Goal: Task Accomplishment & Management: Manage account settings

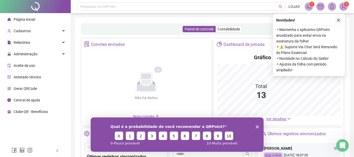
click at [338, 19] on icon "close" at bounding box center [339, 20] width 4 height 4
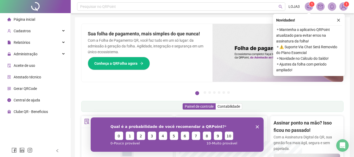
click at [256, 126] on polygon "Encerrar pesquisa" at bounding box center [257, 126] width 3 height 3
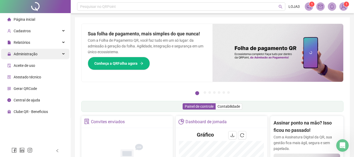
click at [25, 54] on span "Administração" at bounding box center [26, 54] width 24 height 4
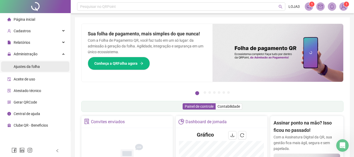
click at [31, 66] on span "Ajustes da folha" at bounding box center [27, 67] width 26 height 4
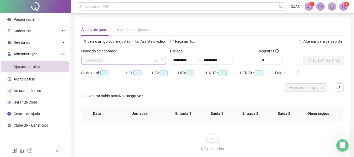
click at [90, 60] on input "search" at bounding box center [121, 60] width 74 height 8
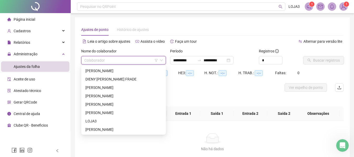
type input "**********"
click at [98, 68] on div "[PERSON_NAME]" at bounding box center [123, 71] width 76 height 6
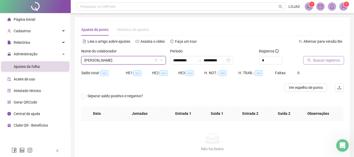
click at [320, 59] on span "Buscar registros" at bounding box center [326, 60] width 27 height 6
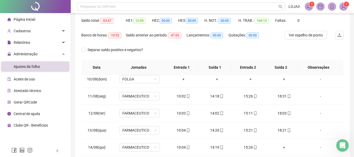
scroll to position [184, 0]
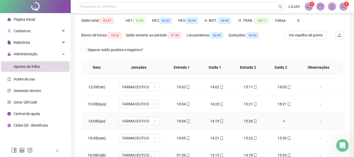
click at [280, 121] on div "+" at bounding box center [284, 121] width 25 height 6
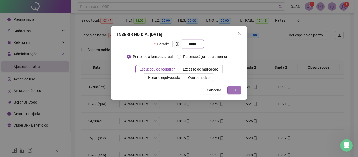
type input "*****"
click at [237, 90] on button "OK" at bounding box center [234, 90] width 13 height 8
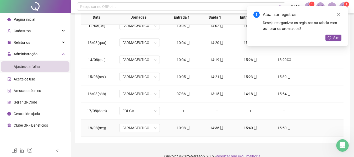
scroll to position [111, 0]
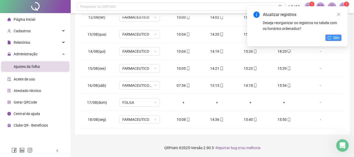
click at [333, 36] on button "Sim" at bounding box center [334, 38] width 16 height 6
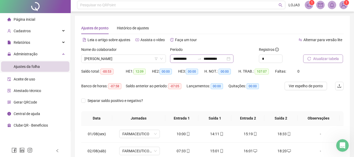
scroll to position [0, 0]
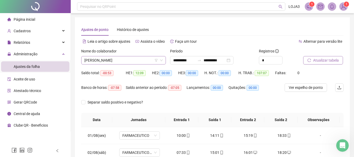
click at [119, 59] on span "[PERSON_NAME]" at bounding box center [123, 60] width 78 height 8
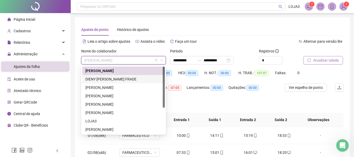
click at [112, 78] on div "DIENY [PERSON_NAME] FRADE" at bounding box center [123, 79] width 76 height 6
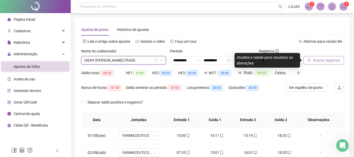
click at [323, 61] on span "Buscar registros" at bounding box center [326, 60] width 27 height 6
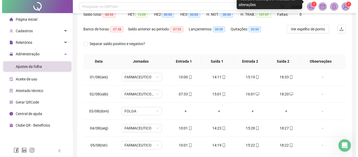
scroll to position [32, 0]
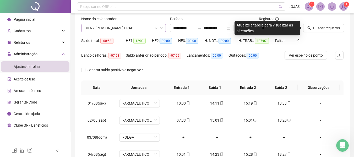
click at [146, 28] on span "DIENY [PERSON_NAME] FRADE" at bounding box center [123, 28] width 78 height 8
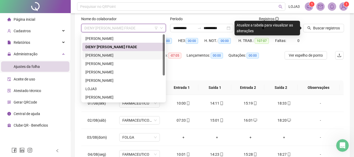
click at [115, 55] on div "[PERSON_NAME]" at bounding box center [123, 55] width 76 height 6
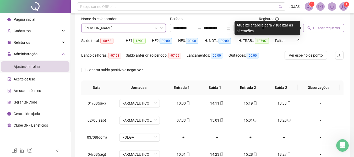
click at [328, 26] on span "Buscar registros" at bounding box center [326, 28] width 27 height 6
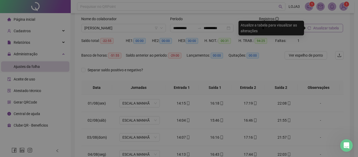
click at [327, 28] on div "Buscando registros Os registros de ponto estão sendo buscados... OK" at bounding box center [179, 78] width 358 height 157
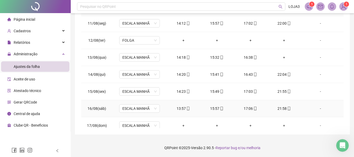
scroll to position [195, 0]
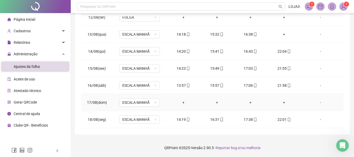
click at [316, 101] on div "-" at bounding box center [320, 103] width 31 height 6
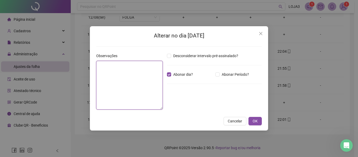
click at [140, 75] on textarea at bounding box center [129, 85] width 67 height 49
type textarea "**********"
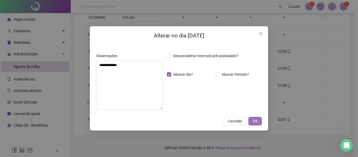
click at [255, 119] on span "OK" at bounding box center [255, 121] width 5 height 6
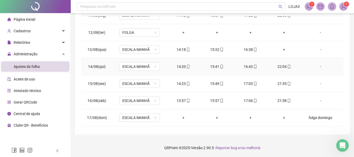
scroll to position [142, 0]
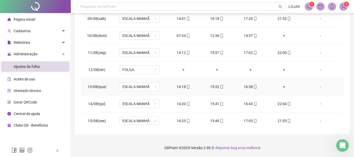
click at [280, 85] on div "+" at bounding box center [284, 87] width 25 height 6
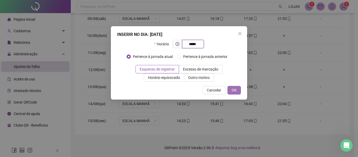
type input "*****"
click at [234, 92] on span "OK" at bounding box center [234, 90] width 5 height 6
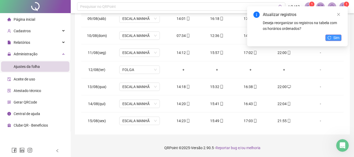
click at [333, 37] on button "Sim" at bounding box center [334, 38] width 16 height 6
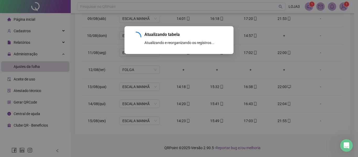
click at [279, 34] on div "Atualizando tabela Atualizando e reorganizando os registros... OK" at bounding box center [179, 78] width 358 height 157
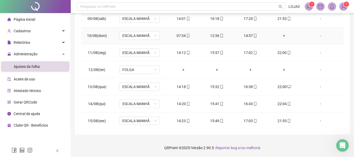
click at [281, 34] on div "+" at bounding box center [284, 36] width 25 height 6
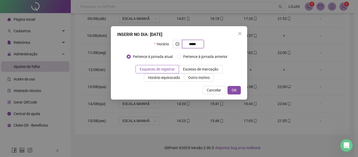
type input "*****"
click at [231, 94] on div "INSERIR NO DIA : [DATE] Horário ***** Pertence à jornada atual Pertence à jorna…" at bounding box center [179, 62] width 136 height 73
click at [233, 90] on span "OK" at bounding box center [234, 90] width 5 height 6
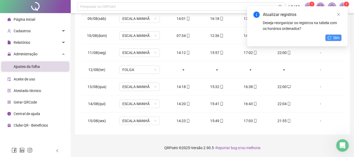
click at [338, 35] on span "Sim" at bounding box center [337, 38] width 6 height 6
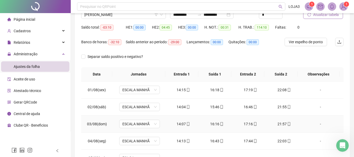
scroll to position [32, 0]
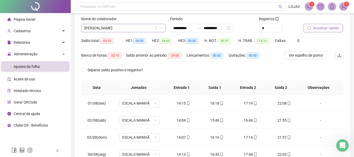
click at [131, 27] on span "[PERSON_NAME]" at bounding box center [123, 28] width 78 height 8
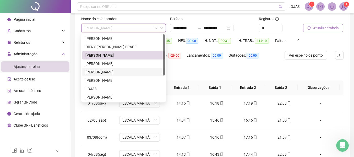
click at [122, 72] on div "[PERSON_NAME]" at bounding box center [123, 72] width 76 height 6
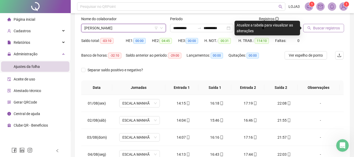
click at [322, 28] on span "Buscar registros" at bounding box center [326, 28] width 27 height 6
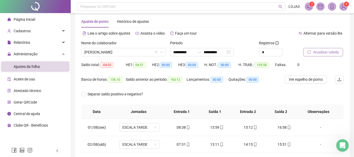
scroll to position [0, 0]
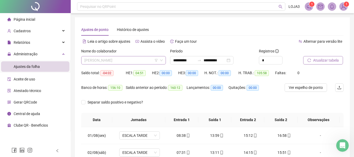
click at [141, 62] on span "[PERSON_NAME]" at bounding box center [123, 60] width 78 height 8
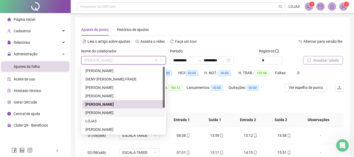
click at [117, 111] on div "[PERSON_NAME]" at bounding box center [123, 113] width 76 height 6
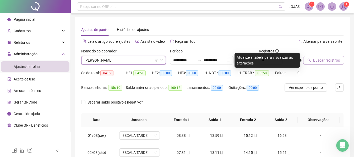
click at [324, 59] on span "Buscar registros" at bounding box center [326, 60] width 27 height 6
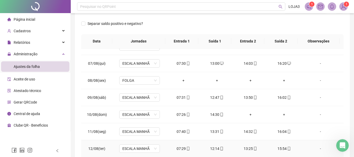
scroll to position [131, 0]
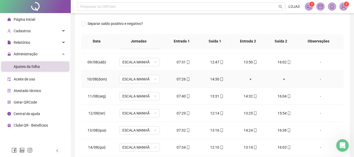
click at [249, 78] on div "+" at bounding box center [250, 79] width 25 height 6
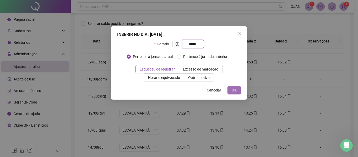
type input "*****"
click at [229, 88] on button "OK" at bounding box center [234, 90] width 13 height 8
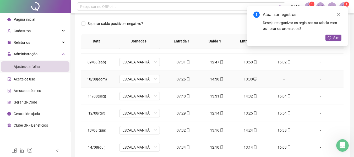
click at [282, 79] on div "+" at bounding box center [284, 79] width 25 height 6
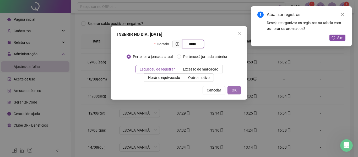
type input "*****"
click at [231, 91] on button "OK" at bounding box center [234, 90] width 13 height 8
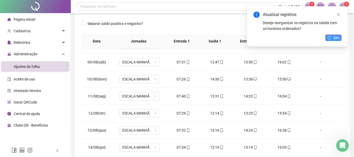
click at [333, 37] on button "Sim" at bounding box center [334, 38] width 16 height 6
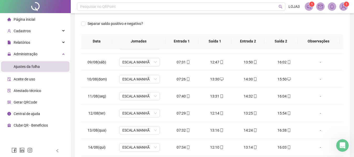
scroll to position [195, 0]
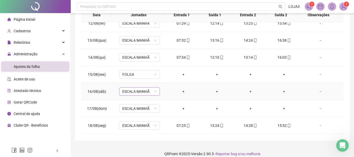
click at [133, 92] on span "ESCALA MANHÃ" at bounding box center [139, 92] width 34 height 8
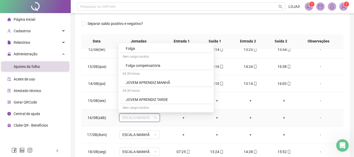
scroll to position [417, 0]
click at [159, 66] on div "Folga compensatória" at bounding box center [168, 66] width 84 height 6
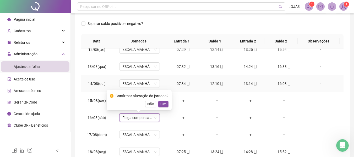
click at [164, 101] on button "Sim" at bounding box center [163, 104] width 10 height 6
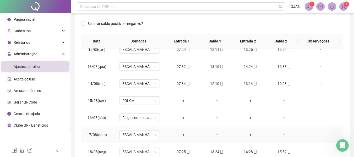
click at [317, 134] on div "-" at bounding box center [320, 135] width 31 height 6
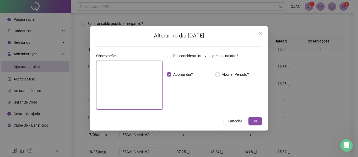
click at [114, 84] on textarea at bounding box center [129, 85] width 67 height 49
type textarea "**********"
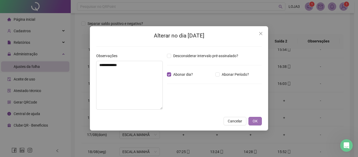
click at [258, 121] on button "OK" at bounding box center [255, 121] width 13 height 8
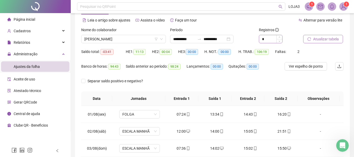
scroll to position [0, 0]
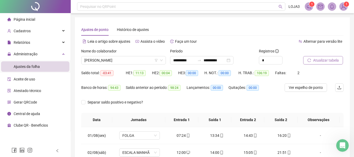
click at [326, 58] on span "Atualizar tabela" at bounding box center [326, 60] width 26 height 6
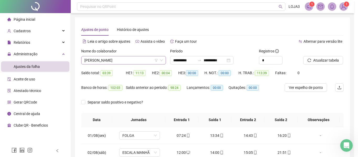
click at [141, 58] on span "[PERSON_NAME]" at bounding box center [123, 60] width 78 height 8
click at [140, 59] on span "[PERSON_NAME]" at bounding box center [123, 60] width 78 height 8
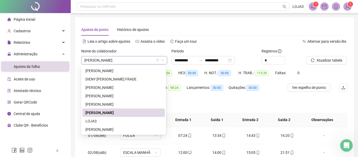
click at [141, 60] on span "[PERSON_NAME]" at bounding box center [124, 60] width 80 height 8
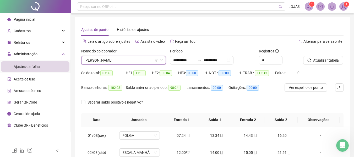
click at [141, 60] on span "[PERSON_NAME]" at bounding box center [123, 60] width 78 height 8
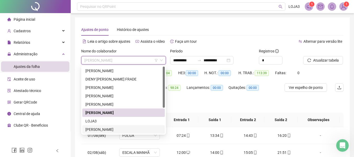
click at [114, 128] on div "[PERSON_NAME]" at bounding box center [123, 130] width 76 height 6
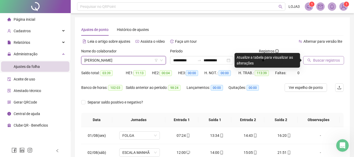
click at [325, 57] on button "Buscar registros" at bounding box center [323, 60] width 41 height 8
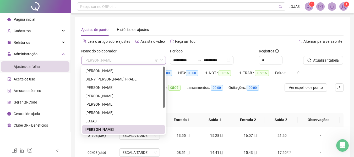
click at [142, 60] on span "[PERSON_NAME]" at bounding box center [123, 60] width 78 height 8
click at [130, 81] on div "DIENY [PERSON_NAME] FRADE" at bounding box center [123, 79] width 76 height 6
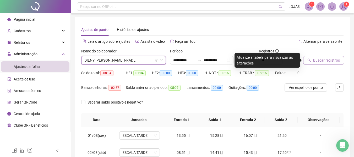
click at [322, 59] on span "Buscar registros" at bounding box center [326, 60] width 27 height 6
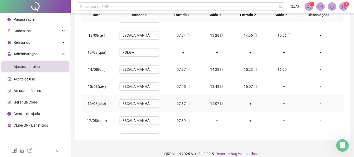
scroll to position [184, 0]
click at [282, 86] on div "+" at bounding box center [284, 86] width 25 height 6
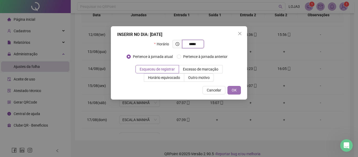
type input "*****"
click at [234, 92] on span "OK" at bounding box center [234, 90] width 5 height 6
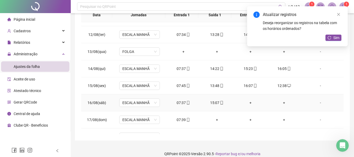
click at [248, 102] on div "+" at bounding box center [250, 103] width 25 height 6
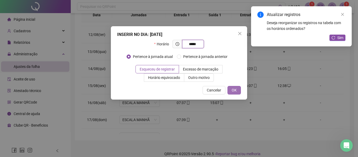
type input "*****"
click at [231, 89] on button "OK" at bounding box center [234, 90] width 13 height 8
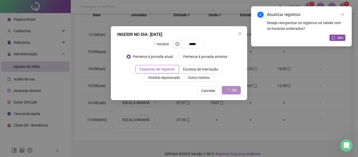
click at [281, 102] on div "INSERIR NO DIA : [DATE] Horário ***** Pertence à jornada atual Pertence à jorna…" at bounding box center [179, 78] width 358 height 157
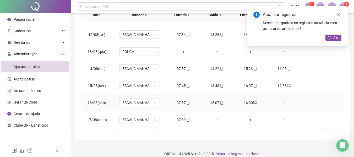
click at [281, 102] on div "+" at bounding box center [284, 103] width 25 height 6
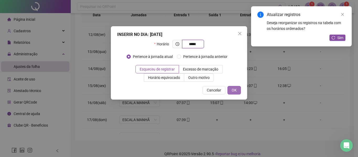
type input "*****"
click at [236, 87] on button "OK" at bounding box center [234, 90] width 13 height 8
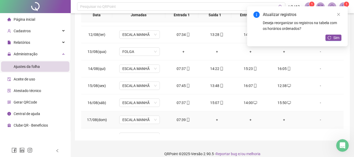
click at [213, 119] on div "+" at bounding box center [217, 120] width 25 height 6
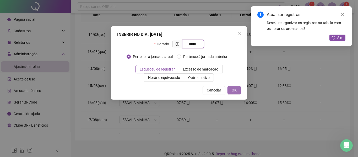
type input "*****"
click at [236, 87] on span "OK" at bounding box center [234, 90] width 5 height 6
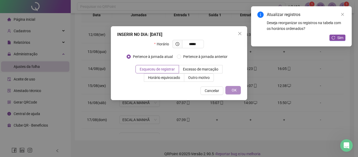
click at [248, 120] on div "INSERIR NO DIA : [DATE] Horário ***** Pertence à jornada atual Pertence à jorna…" at bounding box center [179, 78] width 358 height 157
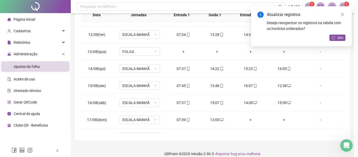
click at [248, 120] on div "INSERIR NO DIA : [DATE] Horário ***** Pertence à jornada atual Pertence à jorna…" at bounding box center [179, 78] width 358 height 157
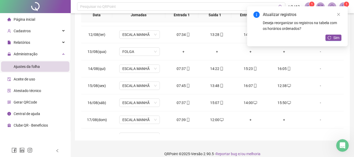
click at [248, 118] on div "+" at bounding box center [250, 120] width 25 height 6
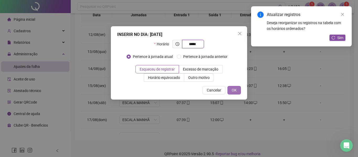
type input "*****"
click at [235, 88] on span "OK" at bounding box center [234, 90] width 5 height 6
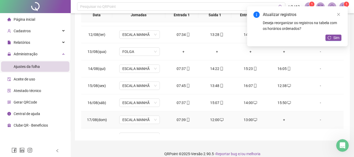
click at [282, 119] on div "+" at bounding box center [284, 120] width 25 height 6
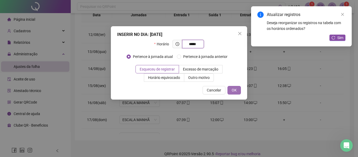
type input "*****"
click at [233, 90] on span "OK" at bounding box center [234, 90] width 5 height 6
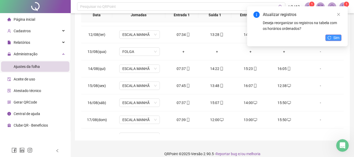
click at [334, 35] on button "Sim" at bounding box center [334, 38] width 16 height 6
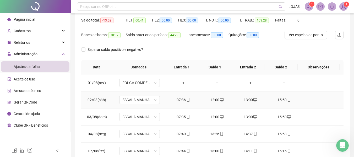
scroll to position [0, 0]
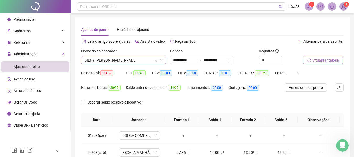
click at [146, 61] on span "DIENY [PERSON_NAME] FRADE" at bounding box center [123, 60] width 78 height 8
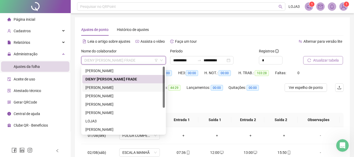
click at [116, 85] on div "[PERSON_NAME]" at bounding box center [123, 88] width 76 height 6
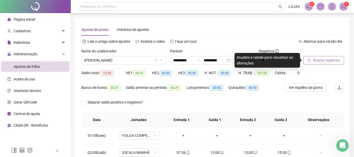
click at [319, 58] on span "Buscar registros" at bounding box center [326, 60] width 27 height 6
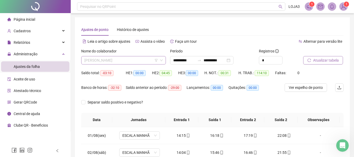
click at [136, 60] on span "[PERSON_NAME]" at bounding box center [123, 60] width 78 height 8
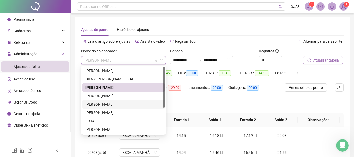
click at [122, 101] on div "[PERSON_NAME]" at bounding box center [123, 104] width 76 height 6
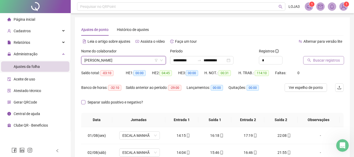
click at [122, 103] on span "Separar saldo positivo e negativo?" at bounding box center [115, 102] width 60 height 6
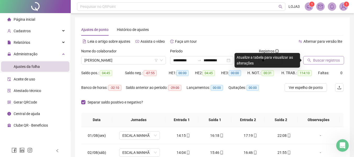
click at [321, 60] on span "Buscar registros" at bounding box center [326, 60] width 27 height 6
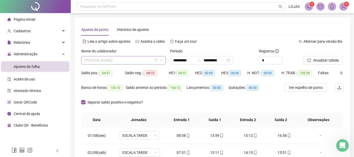
click at [139, 61] on span "[PERSON_NAME]" at bounding box center [123, 60] width 78 height 8
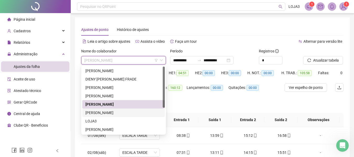
click at [128, 112] on div "[PERSON_NAME]" at bounding box center [123, 113] width 76 height 6
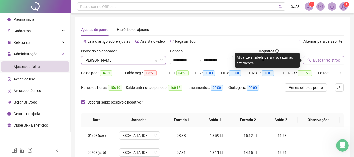
click at [321, 60] on span "Buscar registros" at bounding box center [326, 60] width 27 height 6
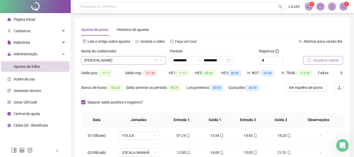
click at [145, 60] on span "[PERSON_NAME]" at bounding box center [123, 60] width 78 height 8
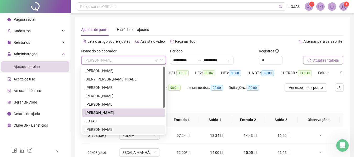
click at [116, 126] on div "[PERSON_NAME]" at bounding box center [123, 129] width 83 height 8
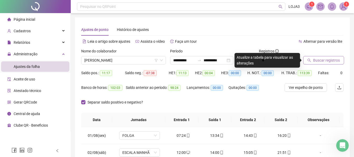
click at [326, 59] on span "Buscar registros" at bounding box center [326, 60] width 27 height 6
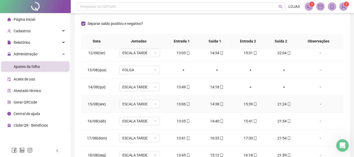
scroll to position [195, 0]
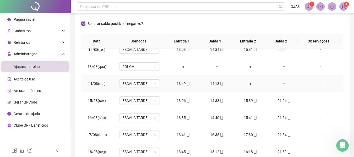
click at [248, 82] on div "+" at bounding box center [250, 84] width 25 height 6
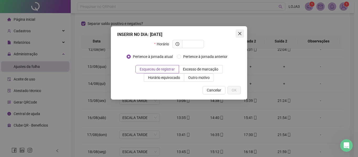
click at [242, 34] on icon "close" at bounding box center [240, 33] width 4 height 4
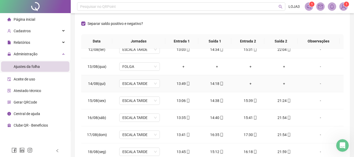
click at [249, 82] on div "+" at bounding box center [250, 84] width 25 height 6
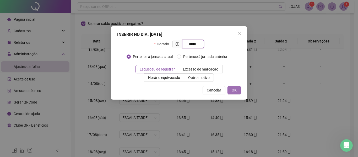
type input "*****"
click at [233, 89] on span "OK" at bounding box center [234, 90] width 5 height 6
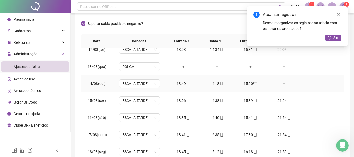
click at [280, 83] on div "+" at bounding box center [284, 84] width 25 height 6
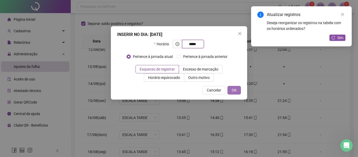
type input "*****"
click at [235, 93] on span "OK" at bounding box center [234, 90] width 5 height 6
click at [236, 90] on span "OK" at bounding box center [234, 90] width 5 height 6
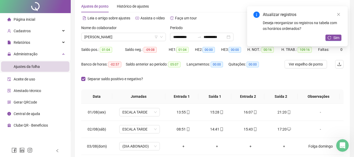
scroll to position [0, 0]
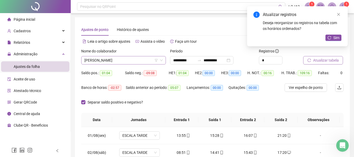
click at [143, 60] on span "[PERSON_NAME]" at bounding box center [123, 60] width 78 height 8
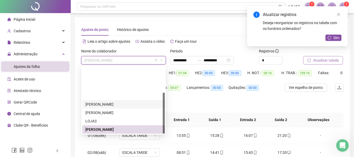
scroll to position [42, 0]
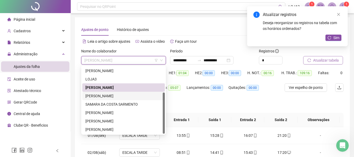
click at [105, 93] on div "[PERSON_NAME]" at bounding box center [123, 96] width 76 height 6
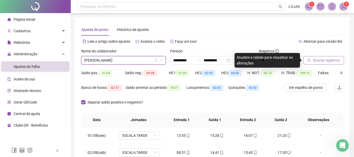
click at [323, 61] on span "Buscar registros" at bounding box center [326, 60] width 27 height 6
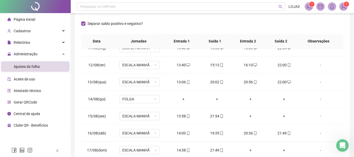
scroll to position [184, 0]
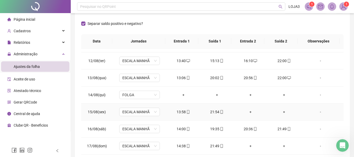
click at [245, 111] on div "+" at bounding box center [250, 112] width 25 height 6
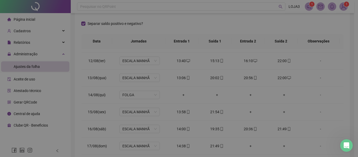
click at [250, 112] on div "INSERIR NO DIA : [DATE] Horário Pertence à jornada atual Pertence à jornada ant…" at bounding box center [179, 78] width 358 height 157
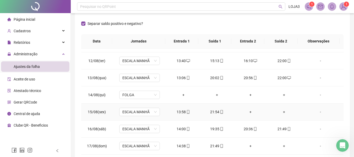
click at [247, 112] on div "+" at bounding box center [250, 112] width 25 height 6
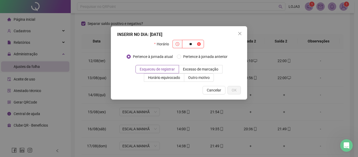
type input "*"
type input "*****"
click at [234, 91] on span "OK" at bounding box center [234, 90] width 5 height 6
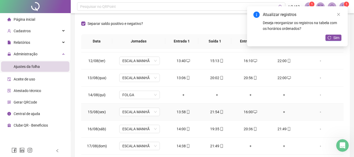
click at [282, 112] on div "+" at bounding box center [284, 112] width 25 height 6
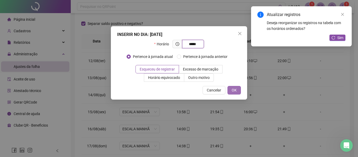
type input "*****"
click at [235, 91] on span "OK" at bounding box center [234, 90] width 5 height 6
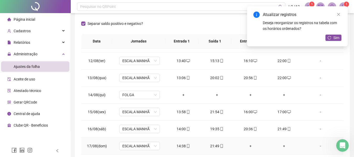
click at [247, 145] on div "+" at bounding box center [250, 146] width 25 height 6
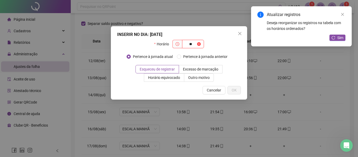
type input "*"
type input "*****"
click at [233, 88] on span "OK" at bounding box center [234, 90] width 5 height 6
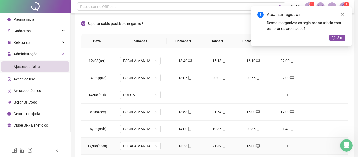
click at [281, 145] on div "+" at bounding box center [288, 146] width 26 height 6
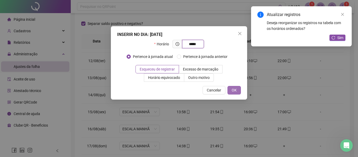
type input "*****"
click at [235, 87] on button "OK" at bounding box center [234, 90] width 13 height 8
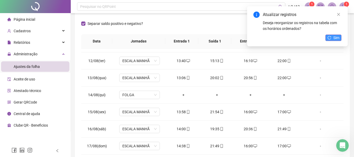
click at [334, 35] on span "Sim" at bounding box center [337, 38] width 6 height 6
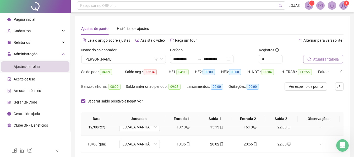
scroll to position [0, 0]
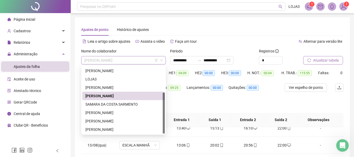
click at [138, 59] on span "[PERSON_NAME]" at bounding box center [123, 60] width 78 height 8
click at [115, 104] on div "SAMARA DA COSTA SARMENTO" at bounding box center [123, 104] width 76 height 6
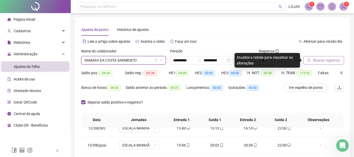
click at [322, 60] on span "Buscar registros" at bounding box center [326, 60] width 27 height 6
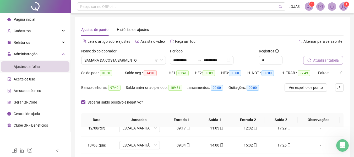
scroll to position [79, 0]
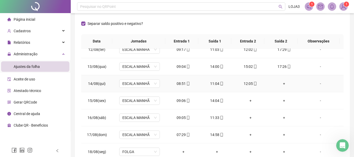
click at [281, 81] on div "+" at bounding box center [284, 84] width 25 height 6
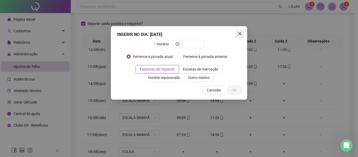
click at [240, 33] on icon "close" at bounding box center [240, 33] width 4 height 4
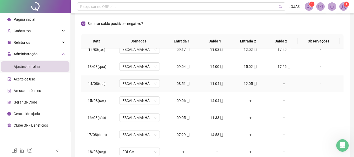
click at [282, 82] on div "+" at bounding box center [284, 84] width 25 height 6
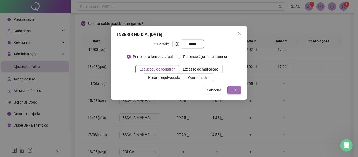
type input "*****"
click at [236, 88] on span "OK" at bounding box center [234, 90] width 5 height 6
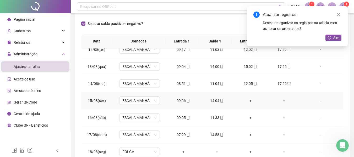
click at [247, 100] on div "+" at bounding box center [250, 101] width 25 height 6
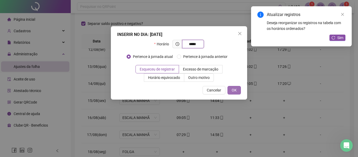
type input "*****"
click at [238, 92] on button "OK" at bounding box center [234, 90] width 13 height 8
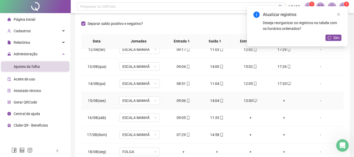
click at [280, 101] on div "+" at bounding box center [284, 101] width 25 height 6
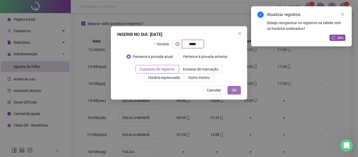
type input "*****"
click at [233, 87] on button "OK" at bounding box center [234, 90] width 13 height 8
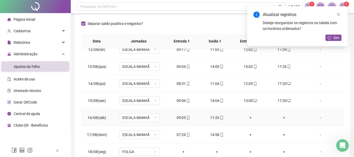
click at [247, 117] on div "+" at bounding box center [250, 118] width 25 height 6
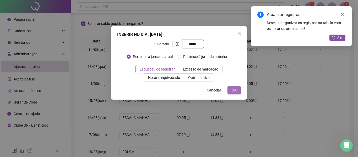
type input "*****"
click at [235, 89] on span "OK" at bounding box center [234, 90] width 5 height 6
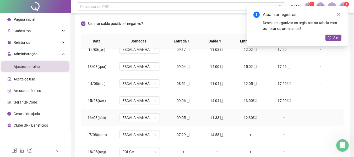
click at [280, 116] on div "+" at bounding box center [284, 118] width 25 height 6
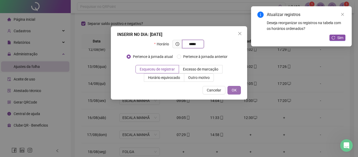
type input "*****"
click at [238, 90] on button "OK" at bounding box center [234, 90] width 13 height 8
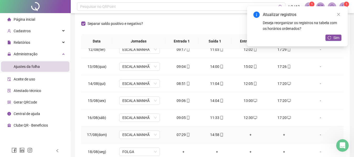
click at [247, 135] on div "+" at bounding box center [250, 135] width 25 height 6
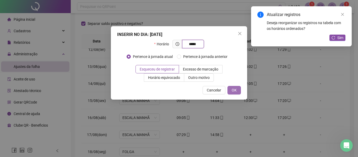
type input "*****"
click at [231, 91] on button "OK" at bounding box center [234, 90] width 13 height 8
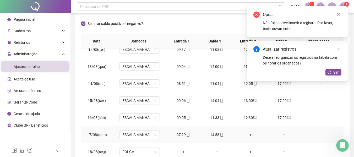
drag, startPoint x: 281, startPoint y: 135, endPoint x: 282, endPoint y: 131, distance: 3.2
click at [282, 134] on div "+" at bounding box center [284, 135] width 25 height 6
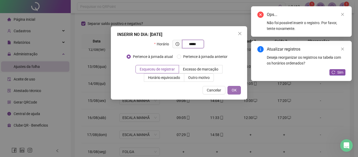
type input "*****"
click at [233, 89] on span "OK" at bounding box center [234, 90] width 5 height 6
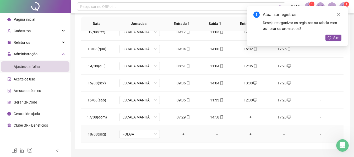
scroll to position [111, 0]
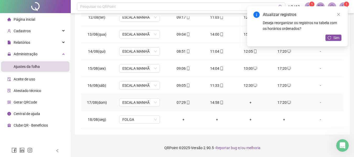
click at [246, 101] on div "+" at bounding box center [250, 103] width 25 height 6
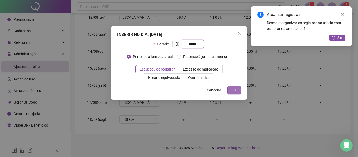
type input "*****"
click at [235, 90] on span "OK" at bounding box center [234, 90] width 5 height 6
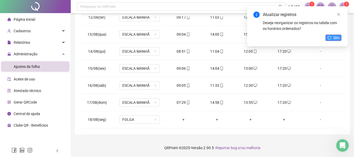
click at [334, 35] on span "Sim" at bounding box center [337, 38] width 6 height 6
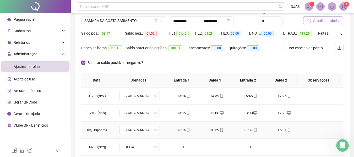
scroll to position [32, 0]
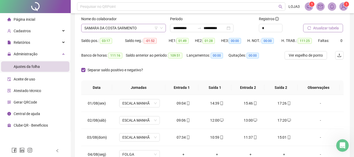
click at [139, 28] on span "SAMARA DA COSTA SARMENTO" at bounding box center [123, 28] width 78 height 8
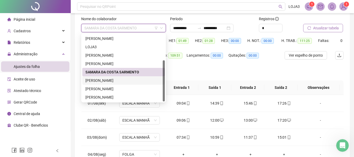
click at [114, 79] on div "[PERSON_NAME]" at bounding box center [123, 81] width 76 height 6
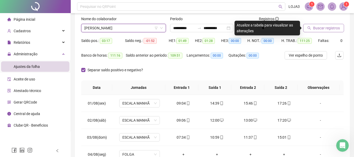
click at [323, 26] on span "Buscar registros" at bounding box center [326, 28] width 27 height 6
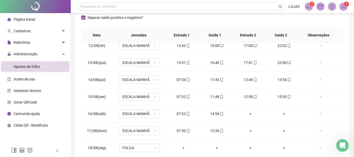
scroll to position [195, 0]
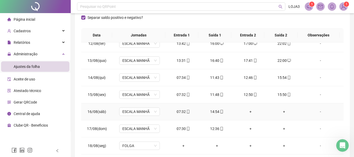
click at [247, 110] on div "+" at bounding box center [250, 112] width 25 height 6
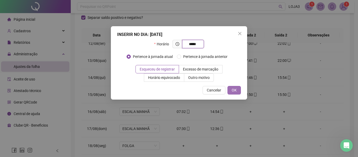
type input "*****"
click at [240, 90] on button "OK" at bounding box center [234, 90] width 13 height 8
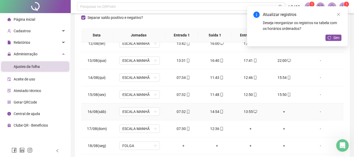
click at [281, 111] on div "+" at bounding box center [284, 112] width 25 height 6
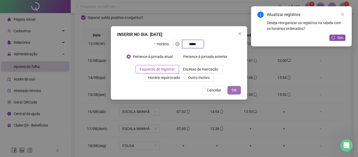
type input "*****"
click at [238, 87] on button "OK" at bounding box center [234, 90] width 13 height 8
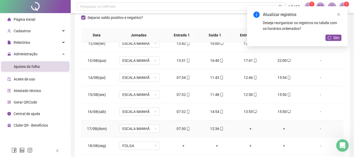
click at [248, 127] on div "+" at bounding box center [250, 129] width 25 height 6
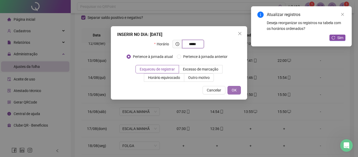
type input "*****"
click at [232, 92] on button "OK" at bounding box center [234, 90] width 13 height 8
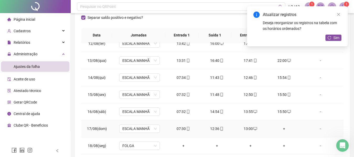
click at [281, 128] on div "+" at bounding box center [284, 129] width 25 height 6
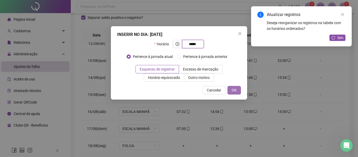
type input "*****"
click at [236, 90] on span "OK" at bounding box center [234, 90] width 5 height 6
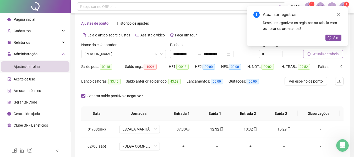
scroll to position [6, 0]
click at [338, 37] on span "Sim" at bounding box center [337, 38] width 6 height 6
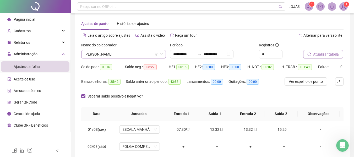
click at [143, 54] on span "[PERSON_NAME]" at bounding box center [123, 54] width 78 height 8
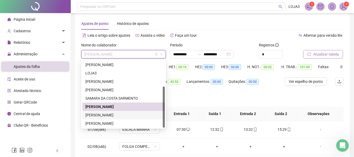
click at [113, 113] on div "[PERSON_NAME]" at bounding box center [123, 115] width 76 height 6
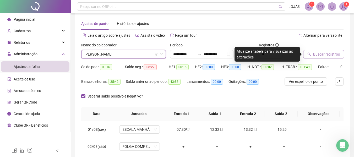
click at [322, 52] on span "Buscar registros" at bounding box center [326, 54] width 27 height 6
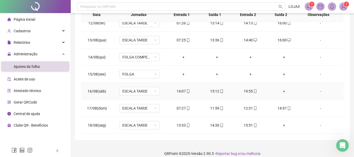
scroll to position [111, 0]
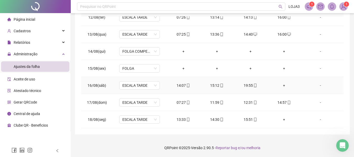
click at [279, 84] on div "+" at bounding box center [284, 86] width 25 height 6
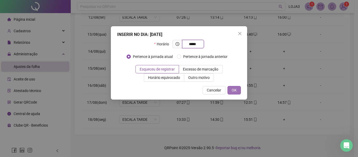
type input "*****"
click at [237, 91] on span "OK" at bounding box center [234, 90] width 5 height 6
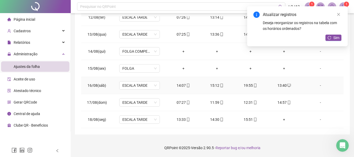
click at [282, 83] on div "13:40" at bounding box center [284, 86] width 25 height 6
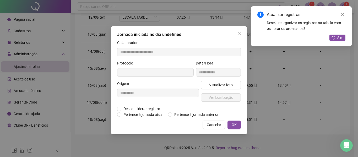
type input "**********"
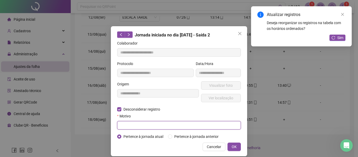
click at [143, 124] on input "text" at bounding box center [179, 125] width 124 height 8
type input "****"
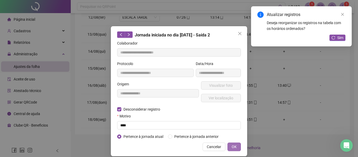
click at [229, 144] on button "OK" at bounding box center [234, 147] width 13 height 8
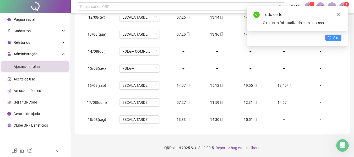
click at [338, 35] on span "Sim" at bounding box center [337, 38] width 6 height 6
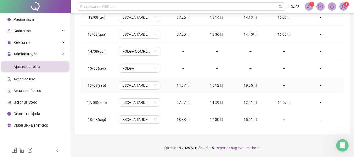
click at [281, 85] on div "+" at bounding box center [284, 86] width 25 height 6
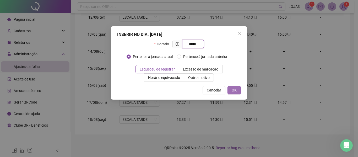
type input "*****"
click at [237, 90] on span "OK" at bounding box center [234, 90] width 5 height 6
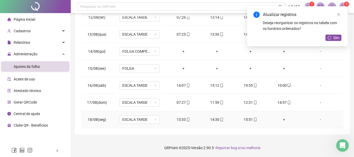
click at [282, 117] on div "+" at bounding box center [284, 120] width 25 height 6
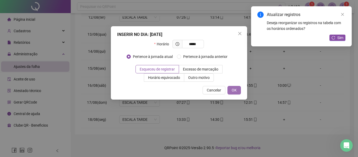
type input "*****"
click at [234, 88] on span "OK" at bounding box center [234, 90] width 5 height 6
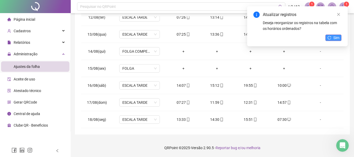
click at [329, 35] on button "Sim" at bounding box center [334, 38] width 16 height 6
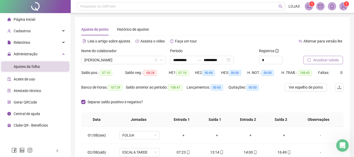
scroll to position [0, 0]
click at [137, 57] on span "[PERSON_NAME]" at bounding box center [123, 60] width 78 height 8
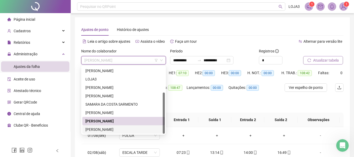
click at [118, 129] on div "[PERSON_NAME]" at bounding box center [123, 130] width 76 height 6
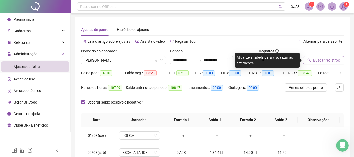
click at [323, 60] on span "Buscar registros" at bounding box center [326, 60] width 27 height 6
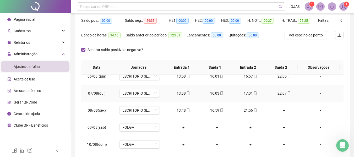
scroll to position [105, 0]
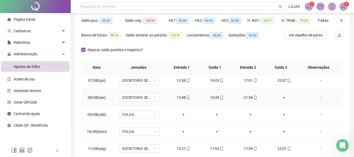
click at [282, 97] on div "+" at bounding box center [284, 98] width 25 height 6
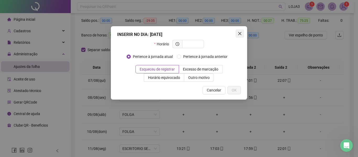
click at [241, 34] on icon "close" at bounding box center [240, 33] width 4 height 4
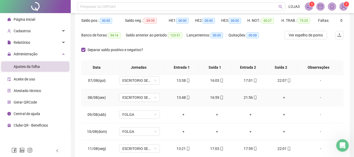
click at [279, 98] on div "+" at bounding box center [284, 98] width 25 height 6
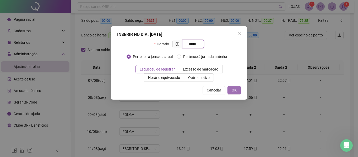
type input "*****"
click at [234, 90] on span "OK" at bounding box center [234, 90] width 5 height 6
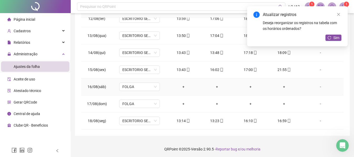
scroll to position [111, 0]
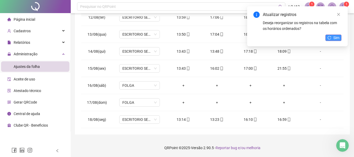
click at [334, 37] on span "Sim" at bounding box center [337, 38] width 6 height 6
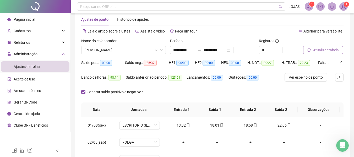
scroll to position [0, 0]
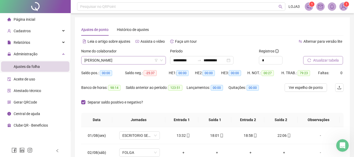
click at [141, 60] on span "[PERSON_NAME]" at bounding box center [123, 60] width 78 height 8
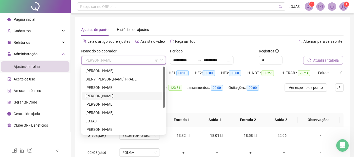
click at [116, 94] on div "[PERSON_NAME]" at bounding box center [123, 96] width 76 height 6
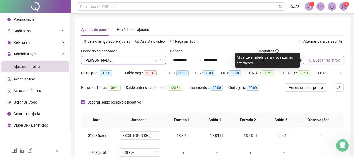
click at [323, 56] on button "Buscar registros" at bounding box center [323, 60] width 41 height 8
